Goal: Task Accomplishment & Management: Complete application form

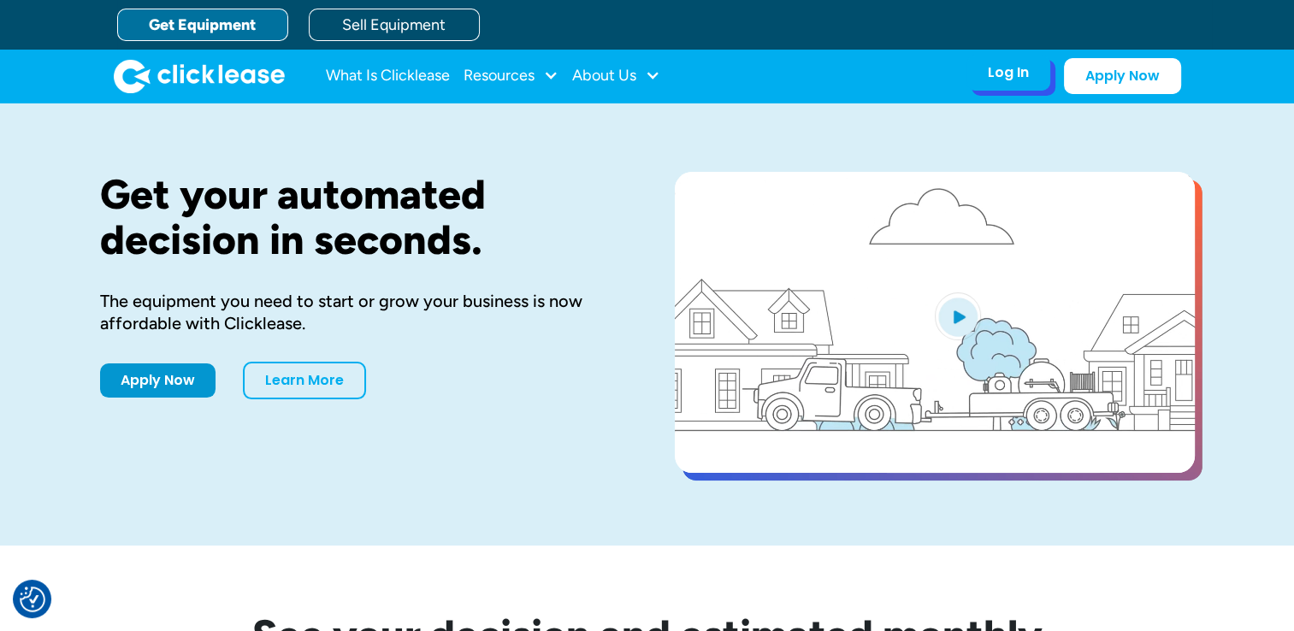
click at [1033, 82] on div "Log In Account login I use Clicklease to get my equipment Partner Portal I offe…" at bounding box center [1008, 73] width 84 height 36
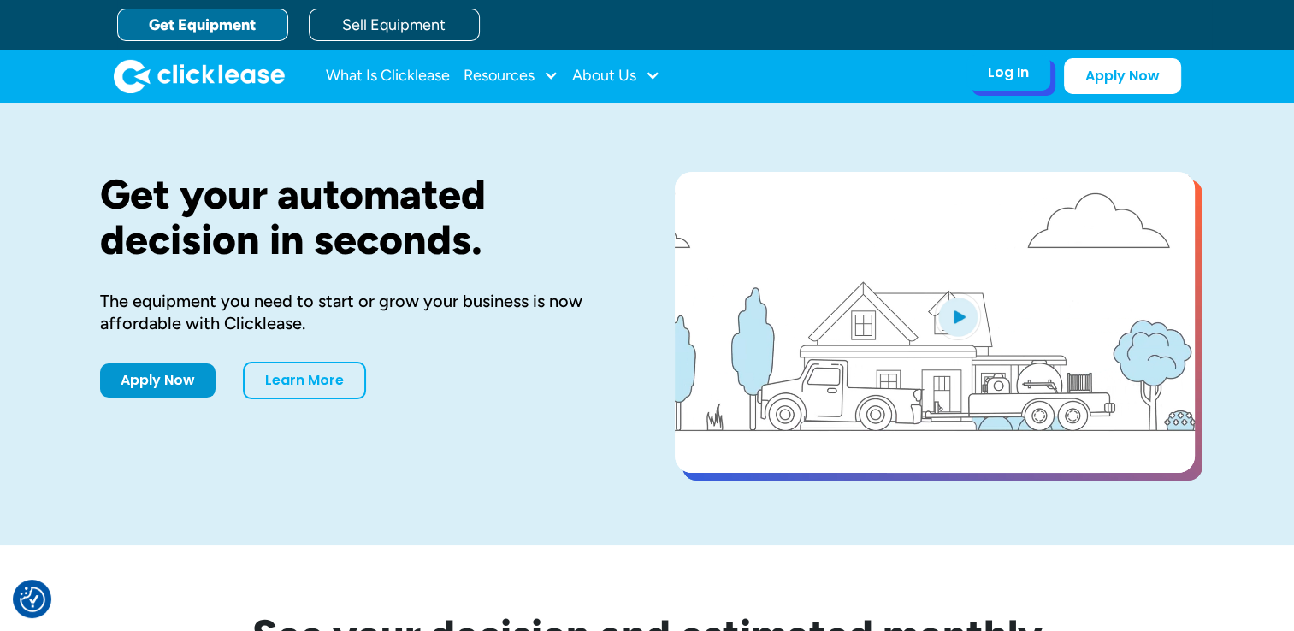
click at [1030, 77] on div "Log In Account login I use Clicklease to get my equipment Partner Portal I offe…" at bounding box center [1008, 73] width 84 height 36
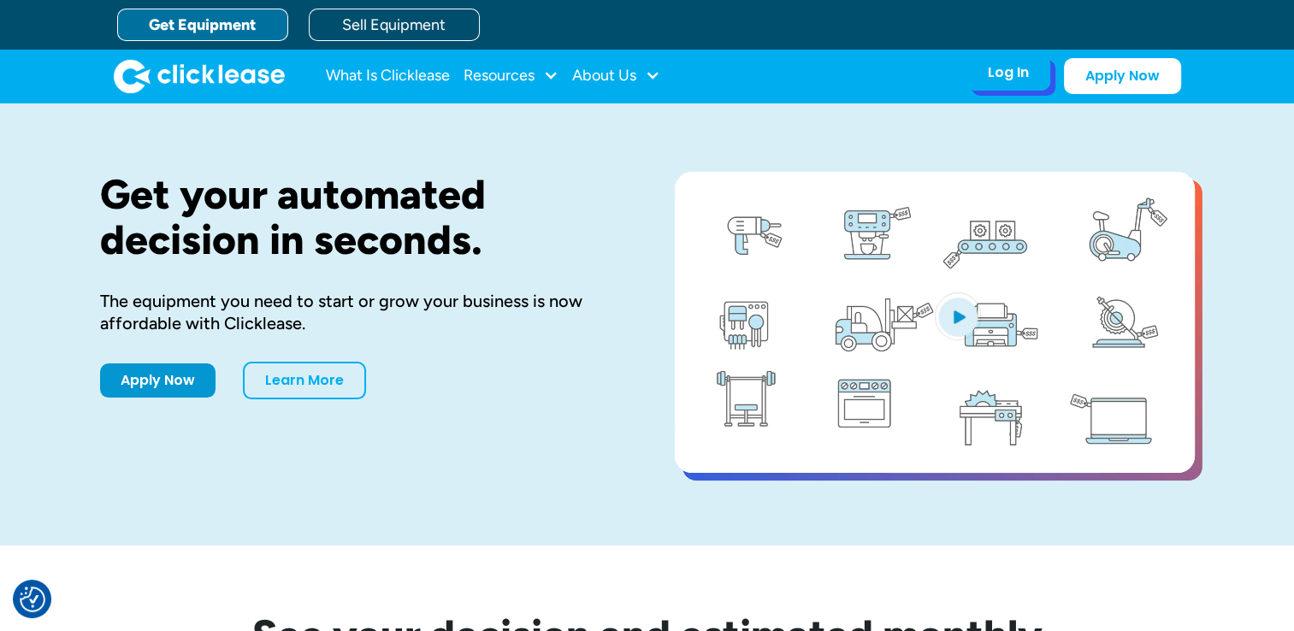
click at [1028, 80] on div "Log In" at bounding box center [1008, 72] width 41 height 17
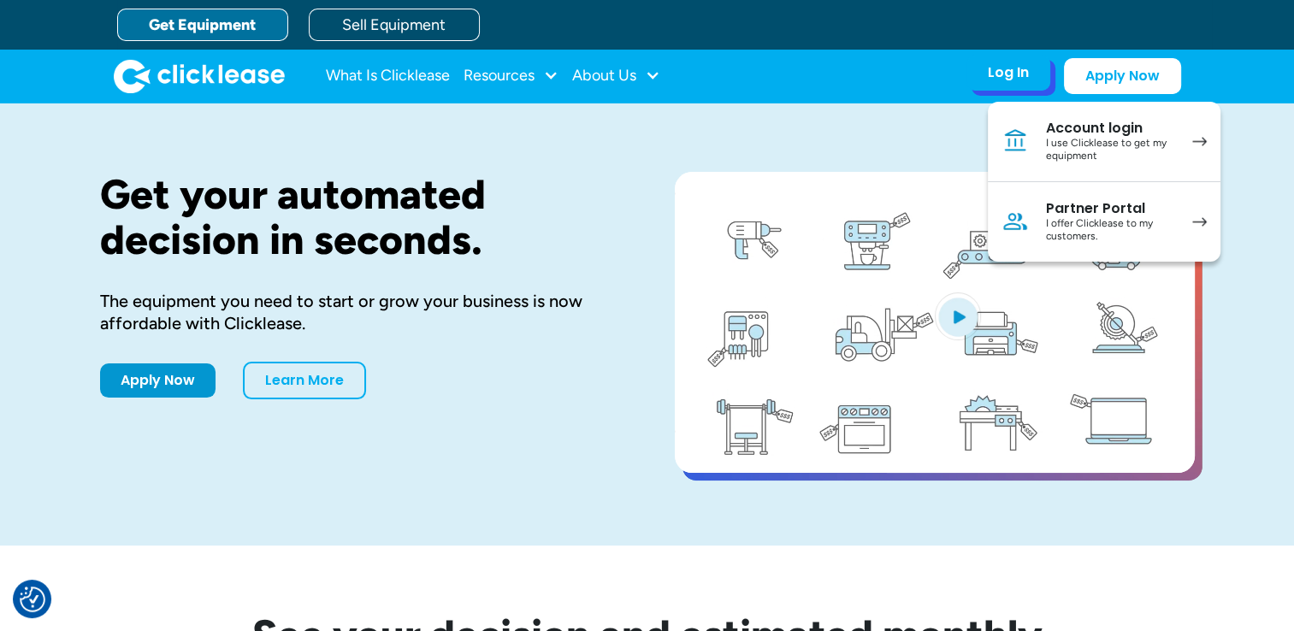
click at [1111, 156] on div "I use Clicklease to get my equipment" at bounding box center [1110, 150] width 129 height 27
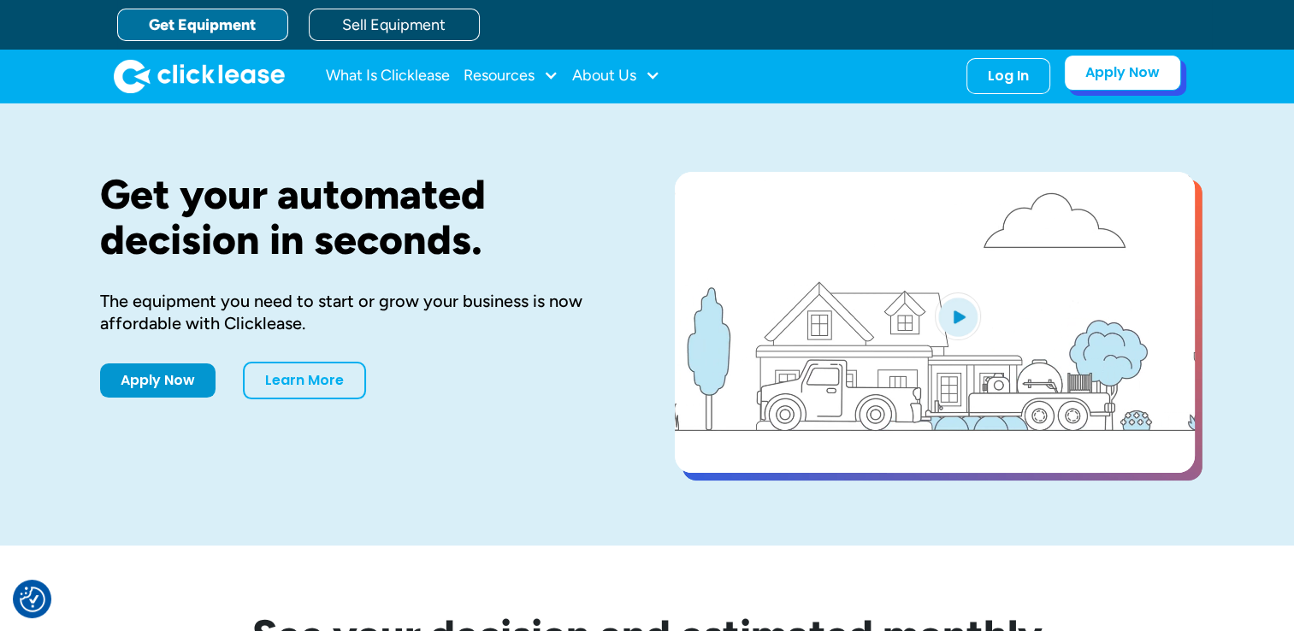
click at [1086, 80] on link "Apply Now" at bounding box center [1122, 73] width 117 height 36
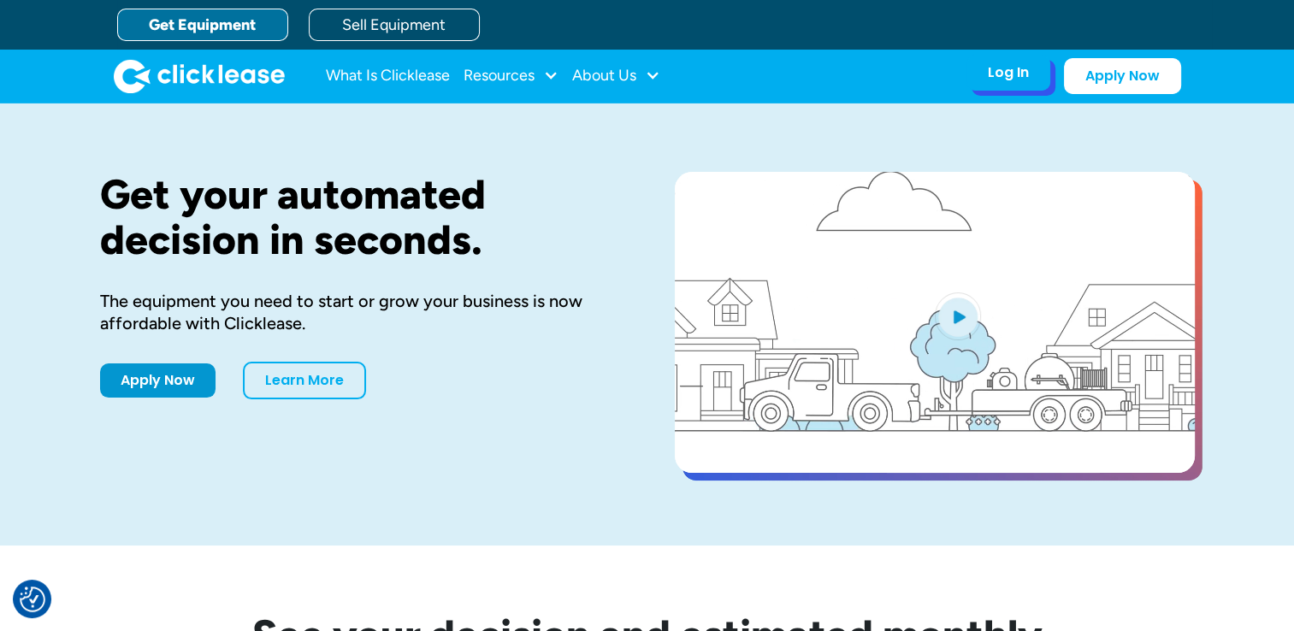
click at [1030, 77] on div "Log In Account login I use Clicklease to get my equipment Partner Portal I offe…" at bounding box center [1008, 73] width 84 height 36
